Goal: Find contact information: Find contact information

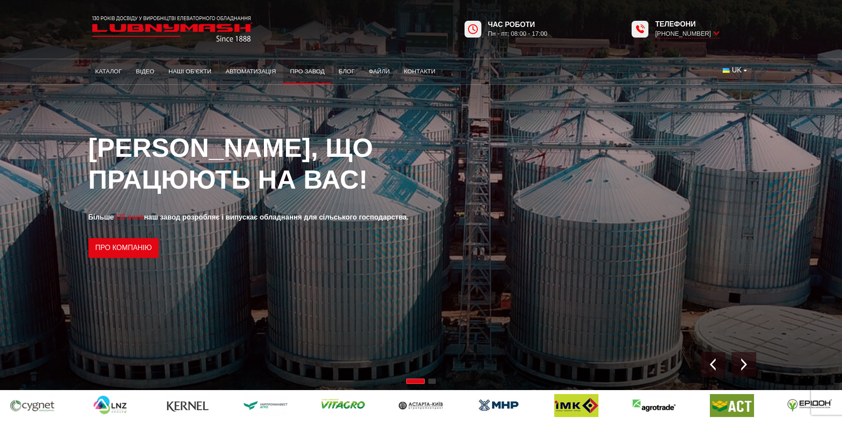
click at [321, 73] on link "Про завод" at bounding box center [307, 71] width 49 height 19
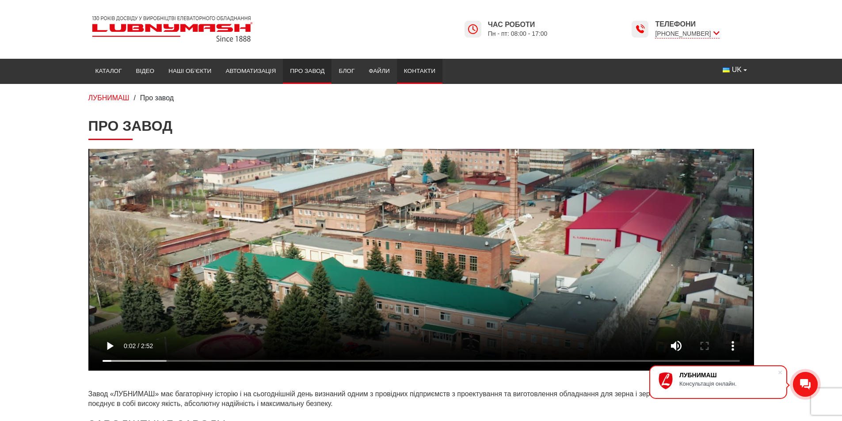
click at [417, 70] on link "Контакти" at bounding box center [420, 70] width 46 height 19
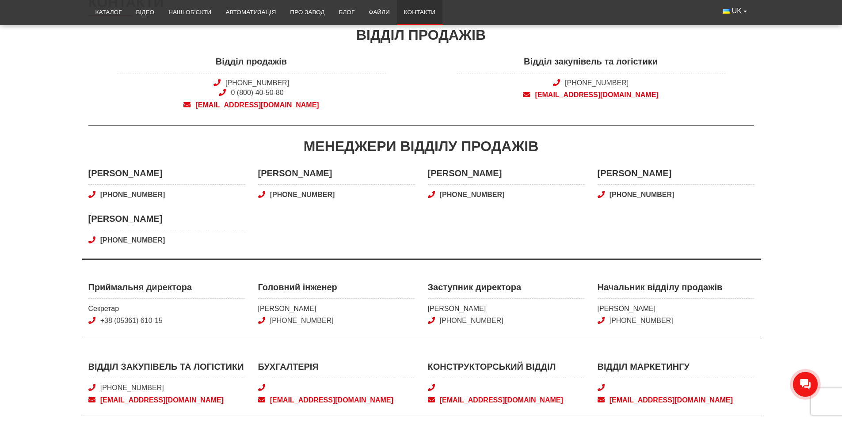
scroll to position [221, 0]
